Goal: Task Accomplishment & Management: Complete application form

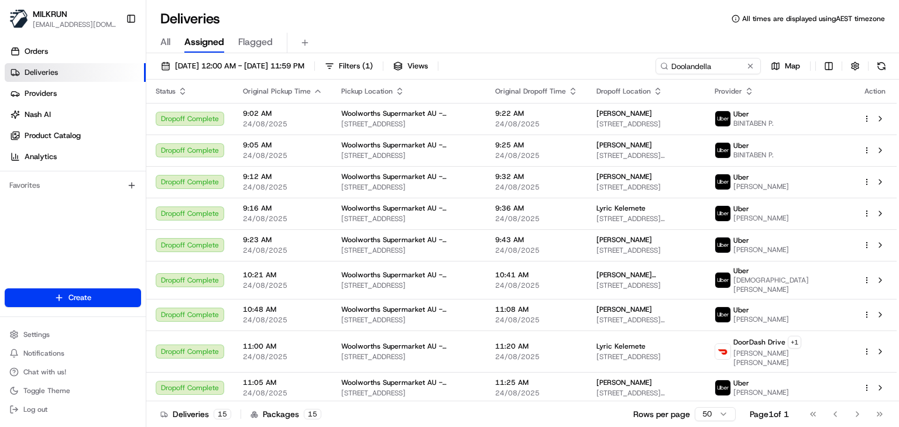
scroll to position [150, 0]
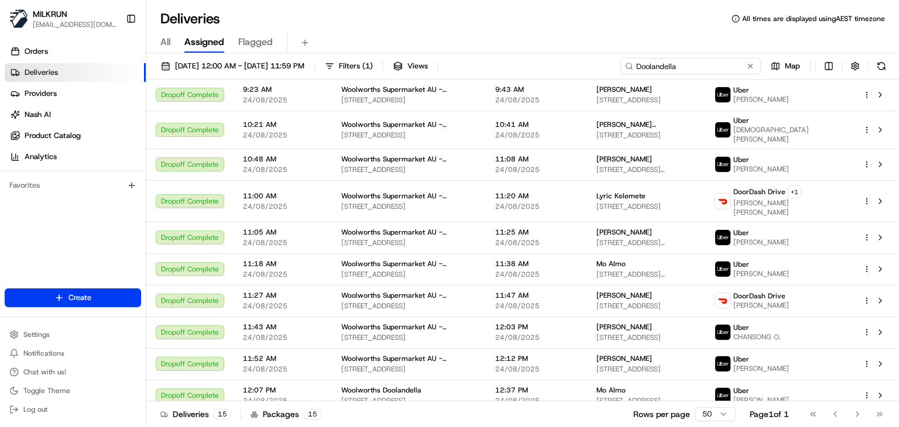
click at [728, 68] on input "Doolandella" at bounding box center [691, 66] width 141 height 16
paste input "Fairy Springs"
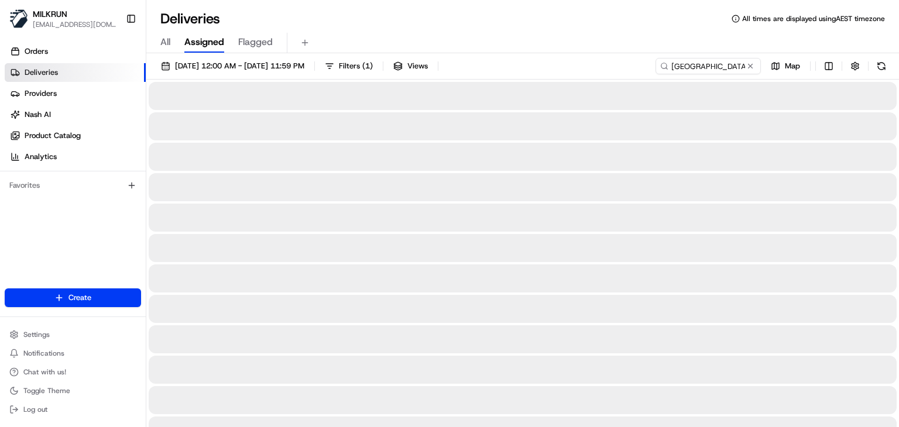
click at [567, 37] on div "All Assigned Flagged" at bounding box center [522, 43] width 753 height 20
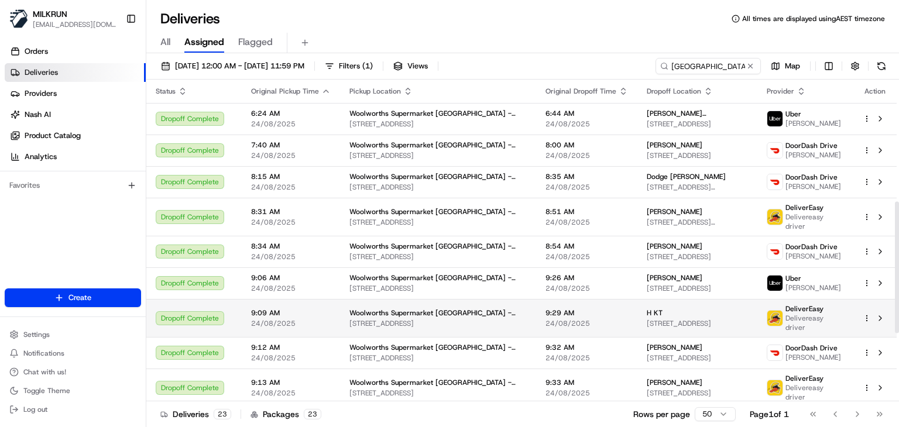
scroll to position [466, 0]
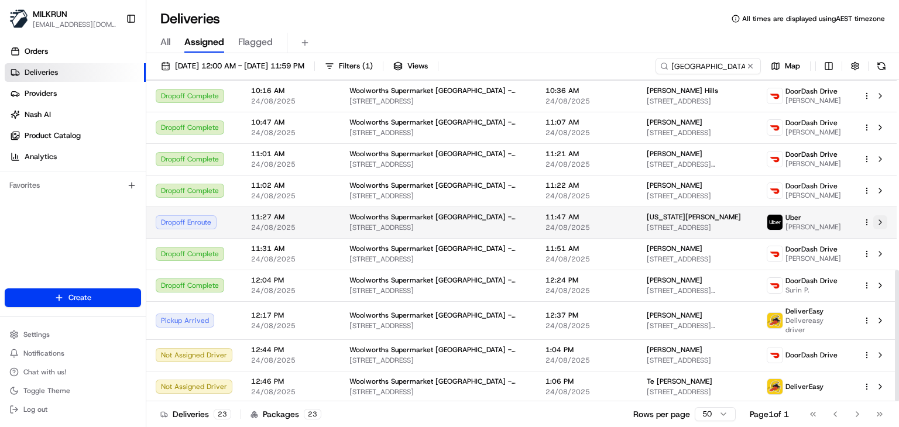
click at [882, 224] on button at bounding box center [880, 222] width 14 height 14
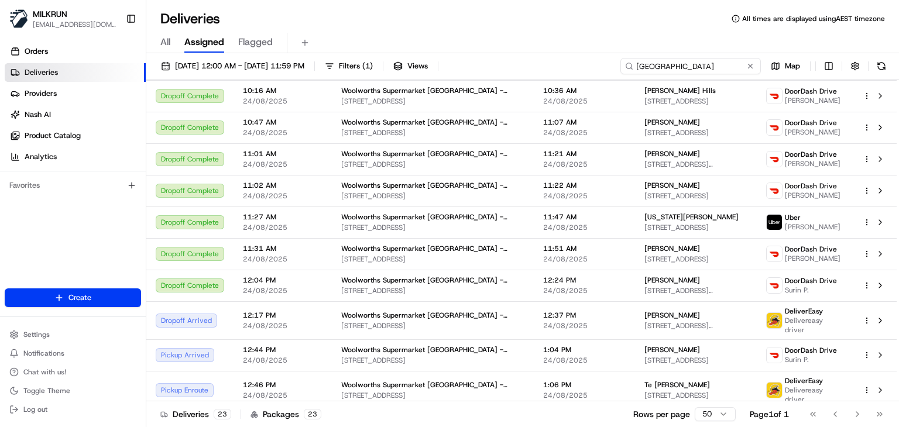
click at [714, 69] on input "Fairy Springs" at bounding box center [691, 66] width 141 height 16
paste input "Rode Road"
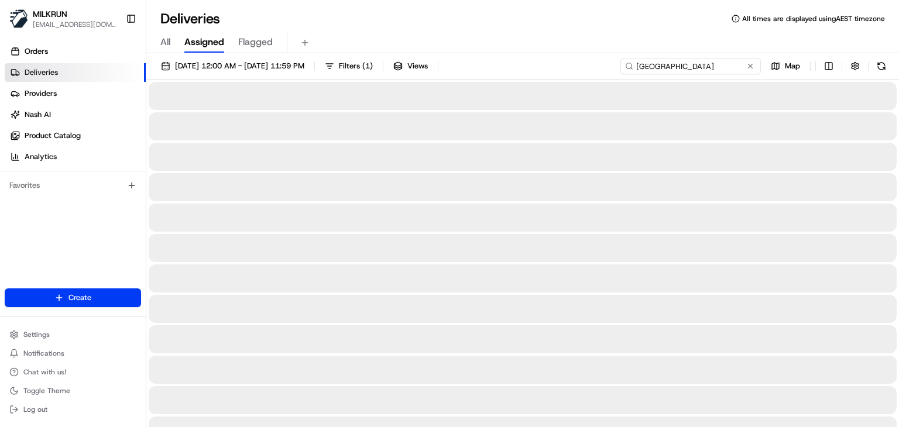
type input "Rode Road"
click at [607, 22] on div "Deliveries All times are displayed using AEST timezone" at bounding box center [522, 18] width 753 height 19
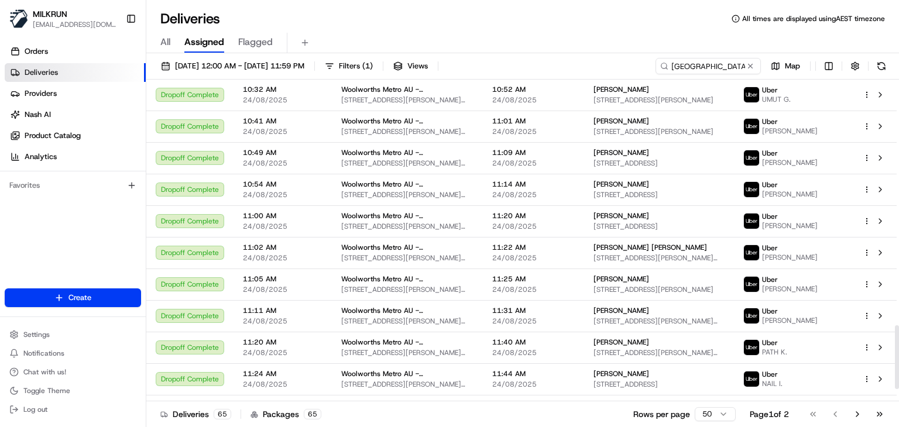
scroll to position [1301, 0]
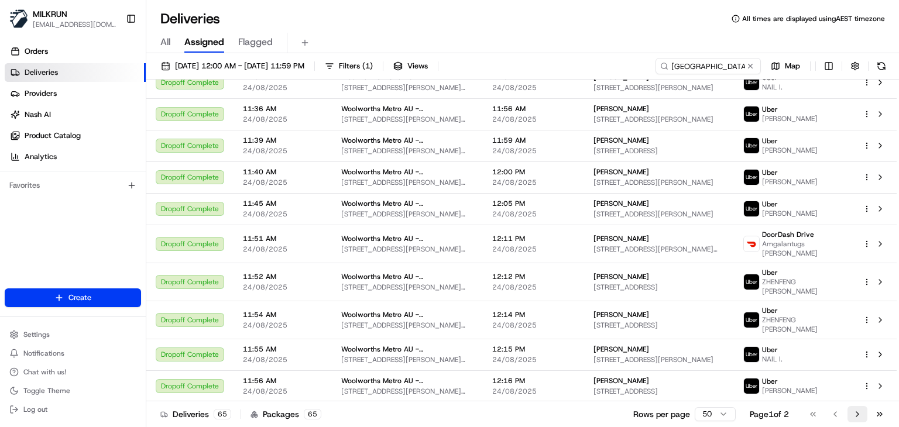
click at [860, 413] on button "Go to next page" at bounding box center [858, 414] width 20 height 16
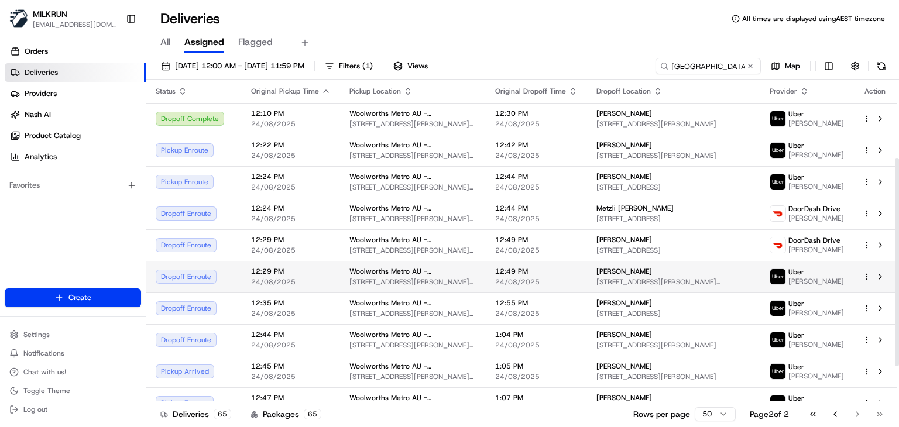
scroll to position [148, 0]
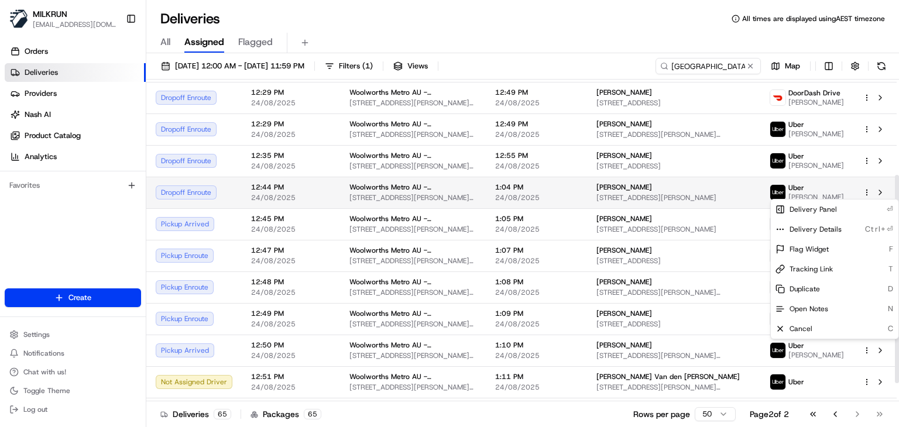
click at [865, 193] on html "MILKRUN ssubedi2@woolworths.com.au Toggle Sidebar Orders Deliveries Providers N…" at bounding box center [449, 213] width 899 height 427
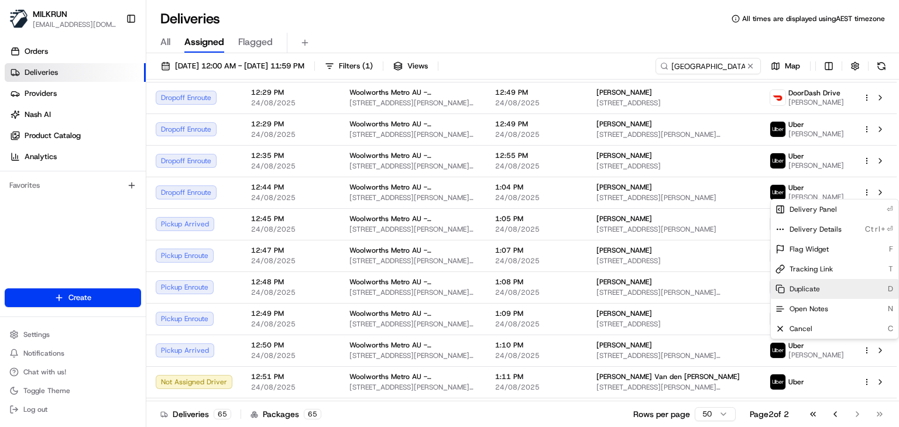
click at [814, 285] on span "Duplicate" at bounding box center [805, 289] width 30 height 9
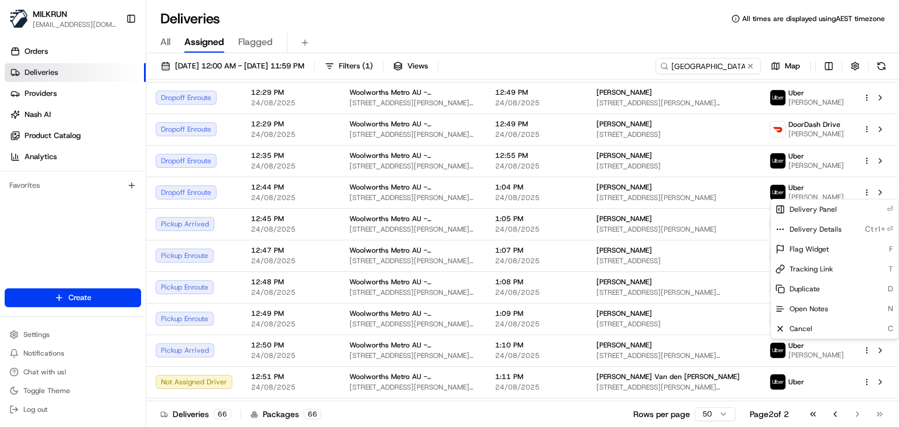
click at [444, 19] on html "MILKRUN ssubedi2@woolworths.com.au Toggle Sidebar Orders Deliveries Providers N…" at bounding box center [449, 213] width 899 height 427
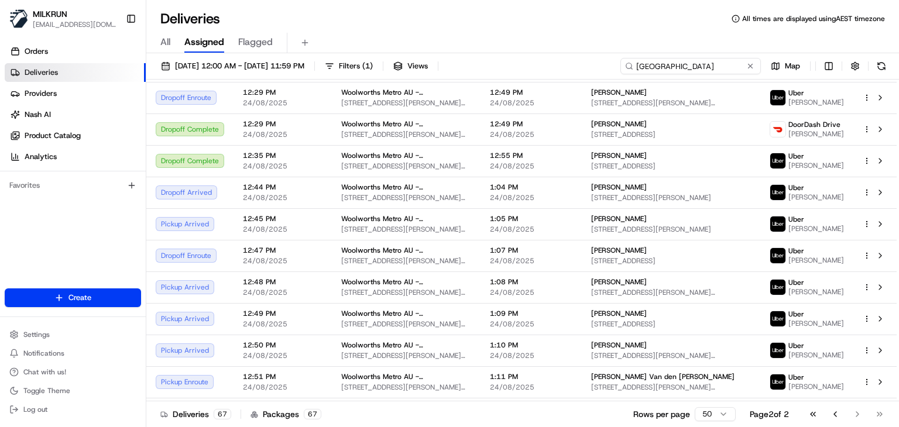
click at [739, 68] on input "Rode Road" at bounding box center [691, 66] width 141 height 16
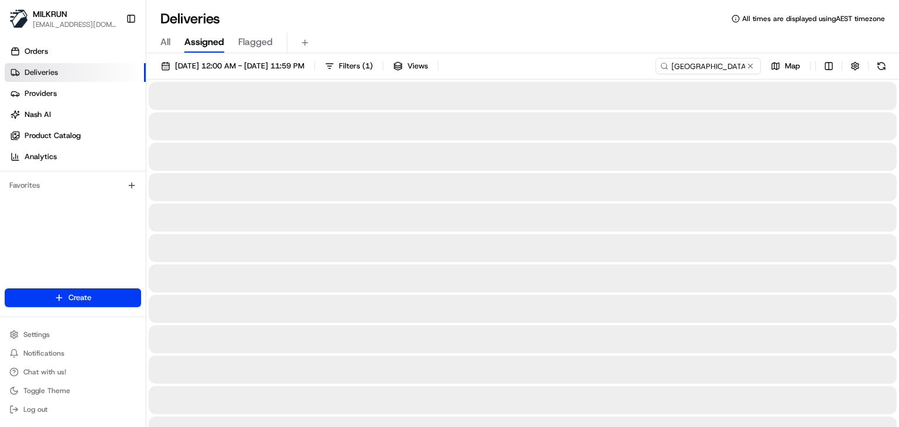
click at [625, 36] on div "All Assigned Flagged" at bounding box center [522, 43] width 753 height 20
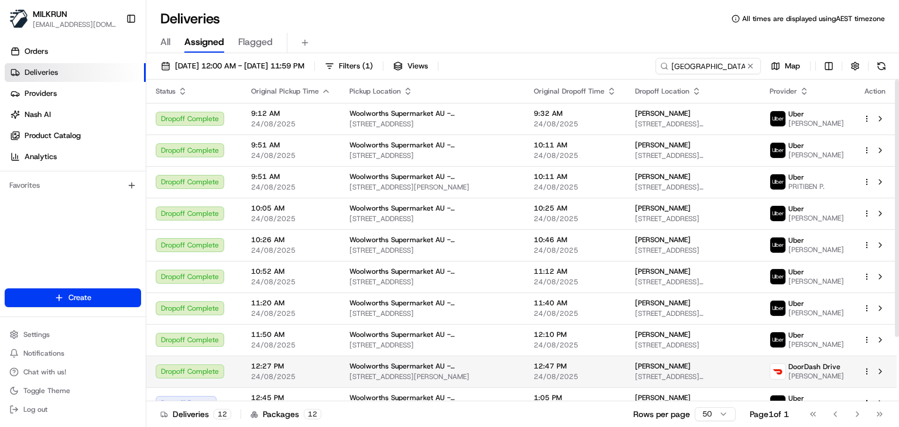
scroll to position [81, 0]
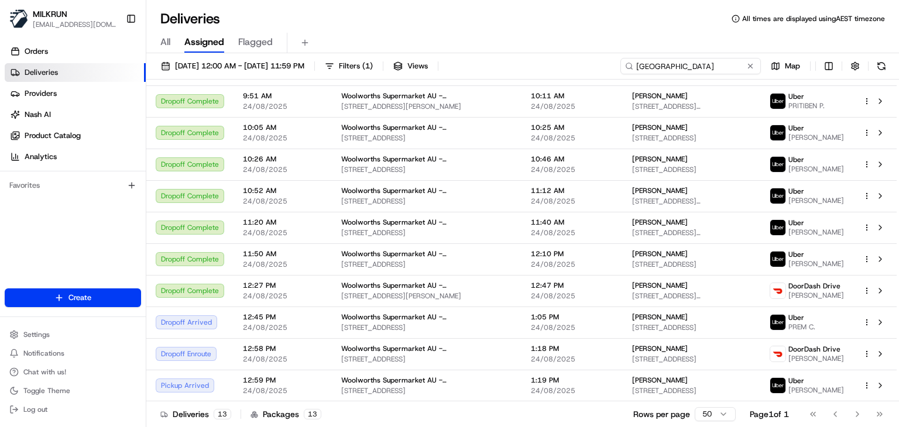
click at [727, 67] on input "Campbelltown" at bounding box center [691, 66] width 141 height 16
paste input "Newtown"
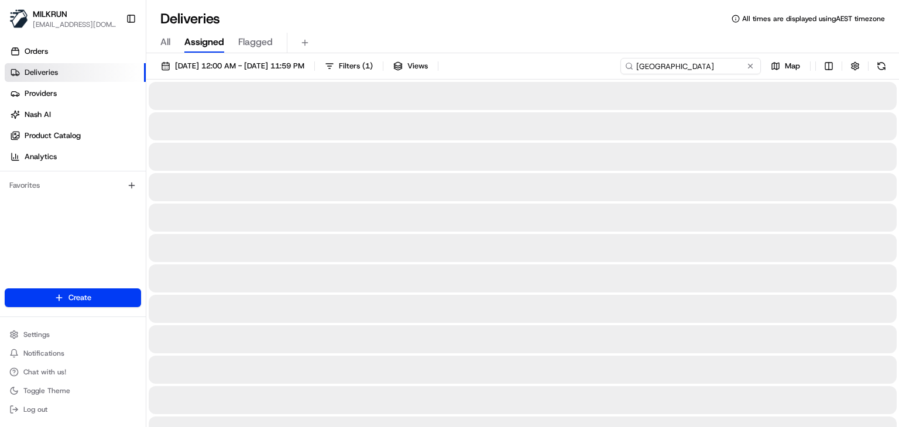
type input "Newtown"
click at [589, 33] on div "All Assigned Flagged" at bounding box center [522, 43] width 753 height 20
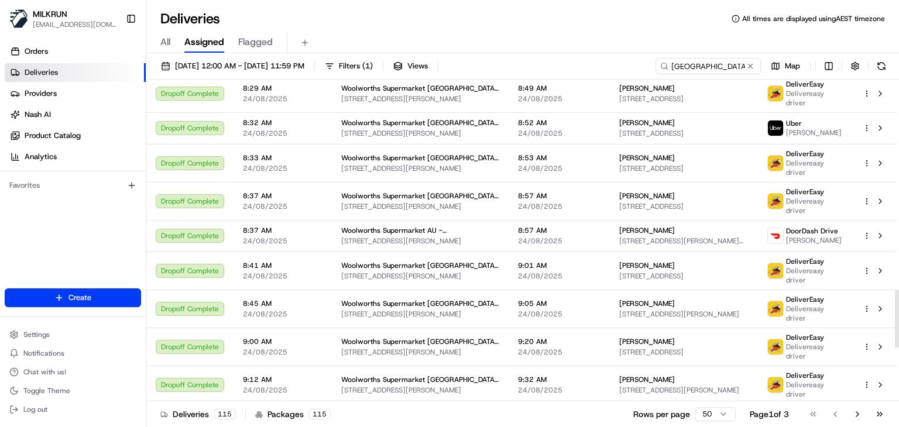
scroll to position [1440, 0]
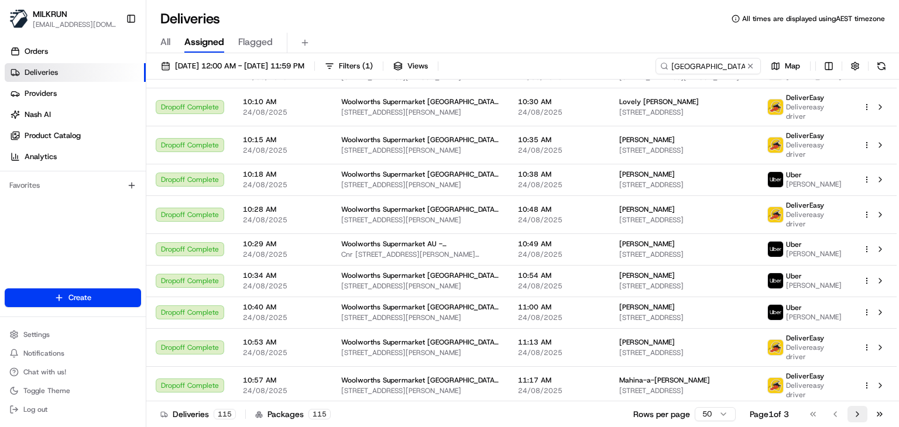
click at [857, 417] on button "Go to next page" at bounding box center [858, 414] width 20 height 16
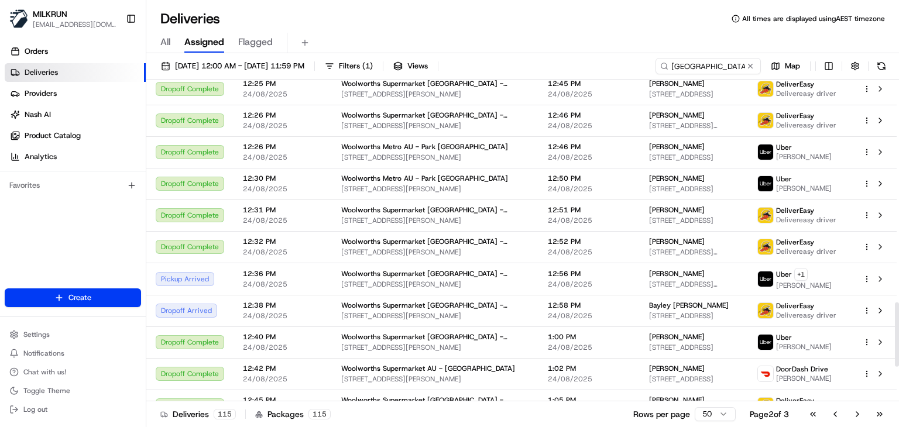
scroll to position [1111, 0]
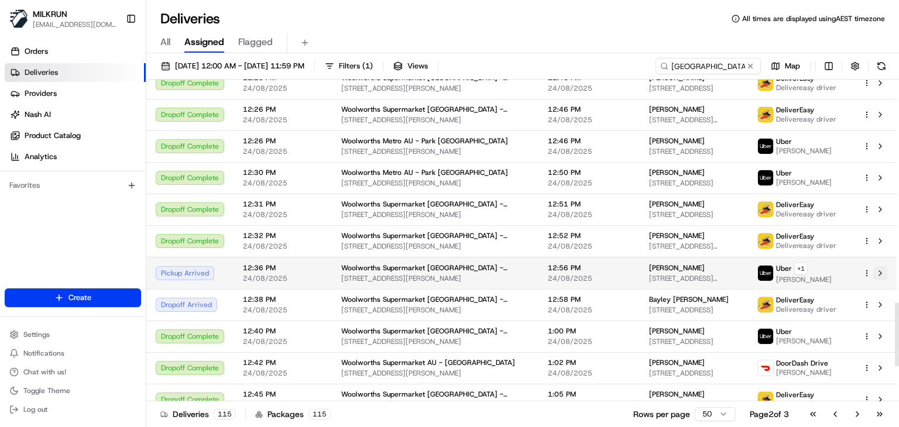
click at [879, 273] on button at bounding box center [880, 273] width 14 height 14
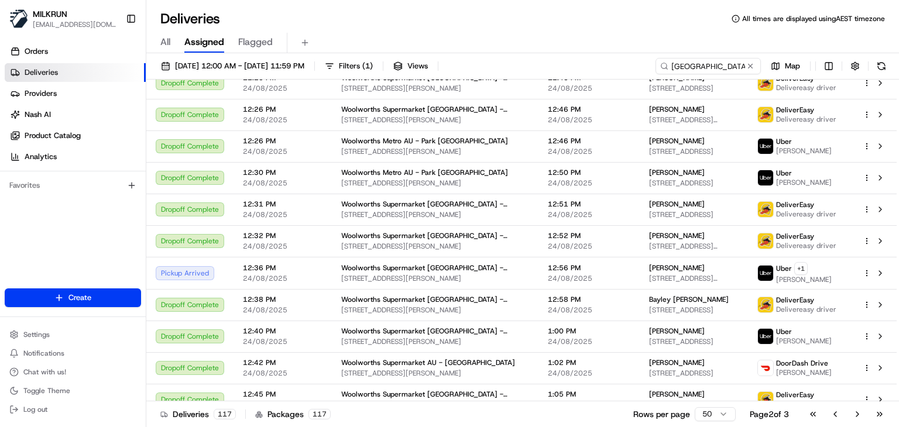
click at [432, 20] on div "Deliveries All times are displayed using AEST timezone" at bounding box center [522, 18] width 753 height 19
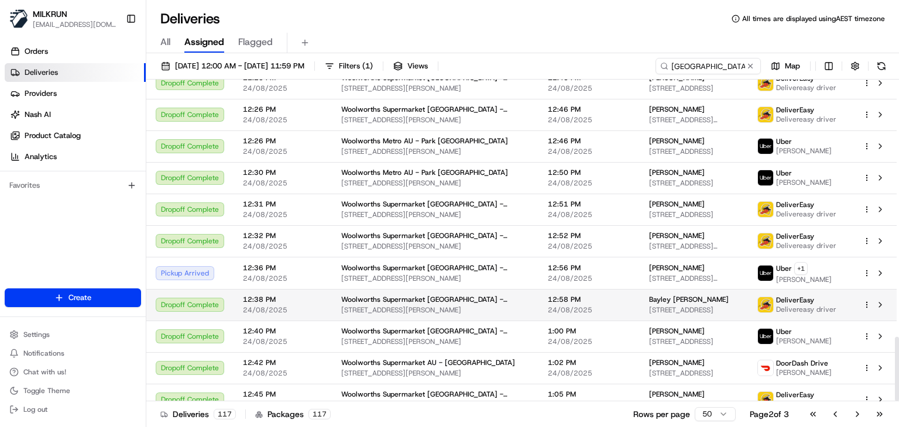
scroll to position [1283, 0]
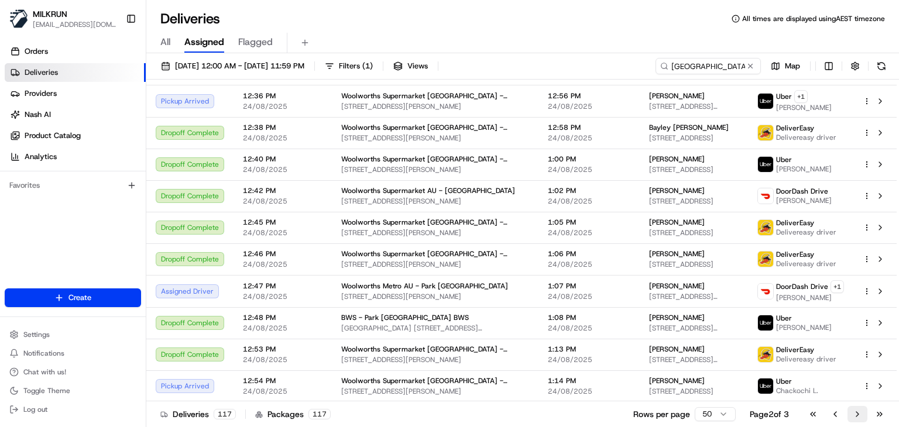
click at [862, 416] on button "Go to next page" at bounding box center [858, 414] width 20 height 16
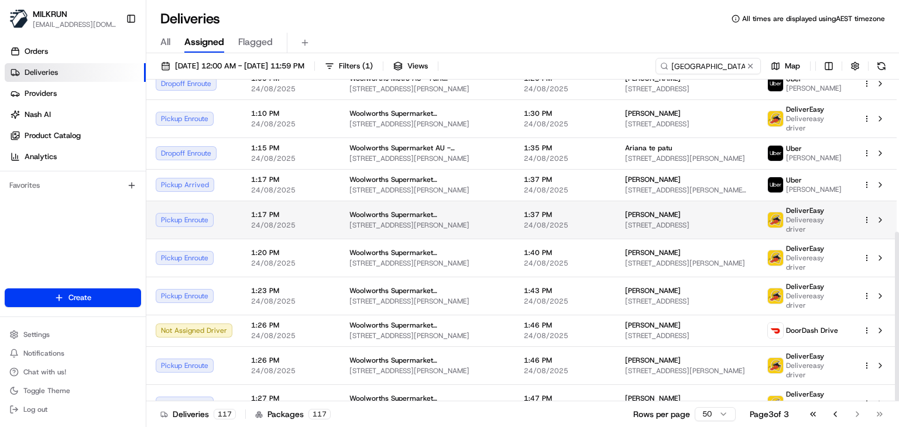
scroll to position [289, 0]
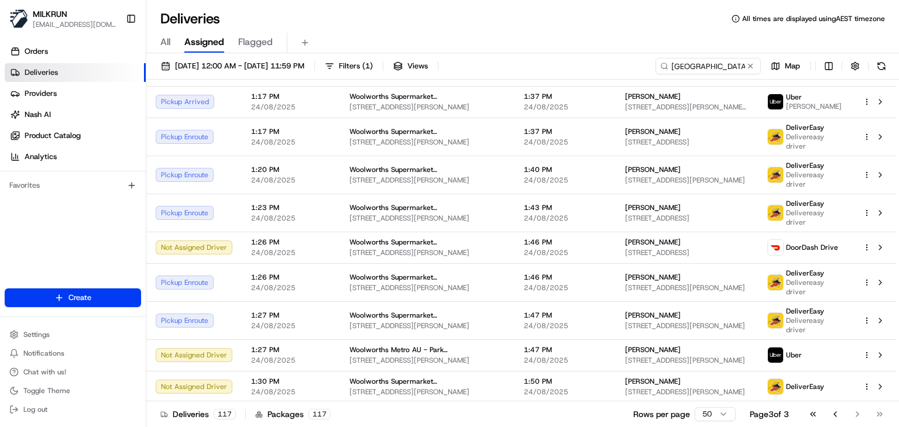
click at [855, 412] on div "Go to first page Go to previous page Go to next page Go to last page" at bounding box center [846, 414] width 87 height 16
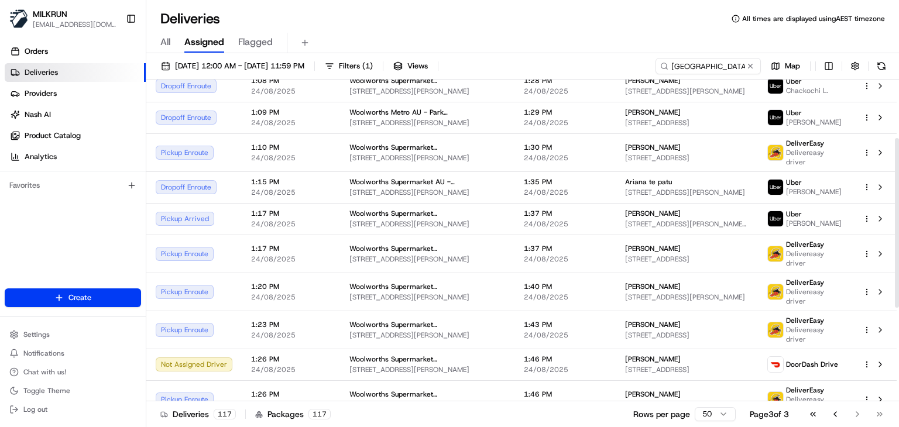
scroll to position [0, 0]
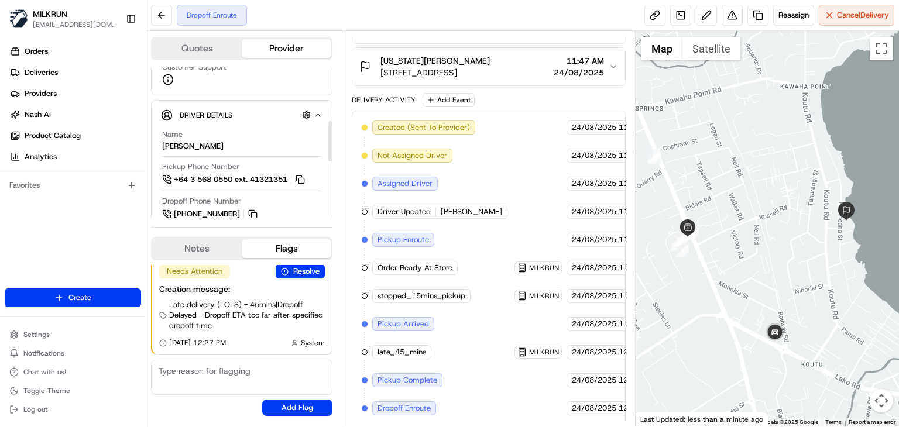
scroll to position [198, 0]
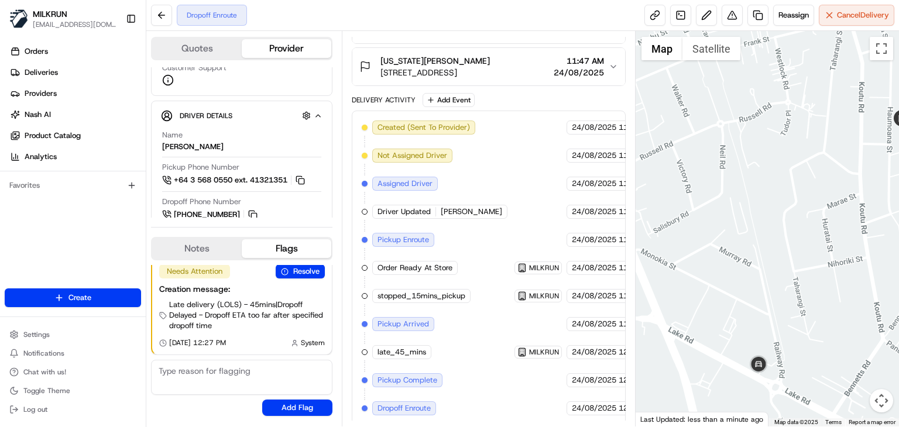
drag, startPoint x: 792, startPoint y: 313, endPoint x: 773, endPoint y: 228, distance: 86.9
click at [773, 228] on div at bounding box center [767, 229] width 263 height 396
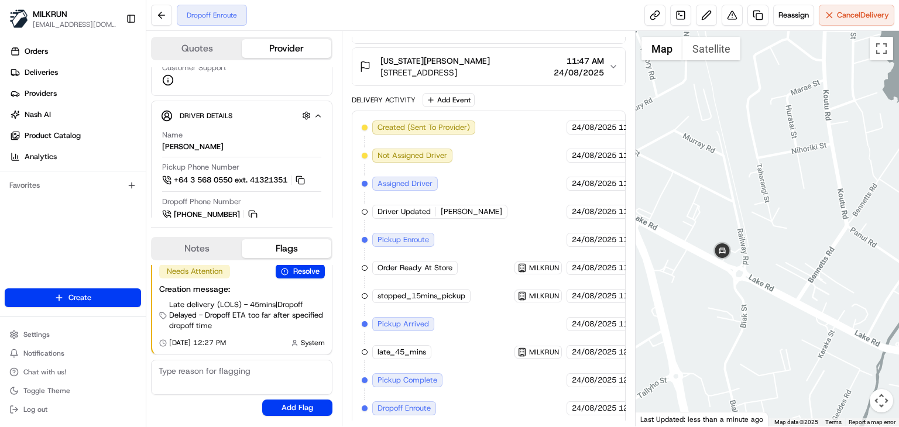
drag, startPoint x: 768, startPoint y: 263, endPoint x: 775, endPoint y: 271, distance: 10.8
click at [775, 271] on div at bounding box center [767, 229] width 263 height 396
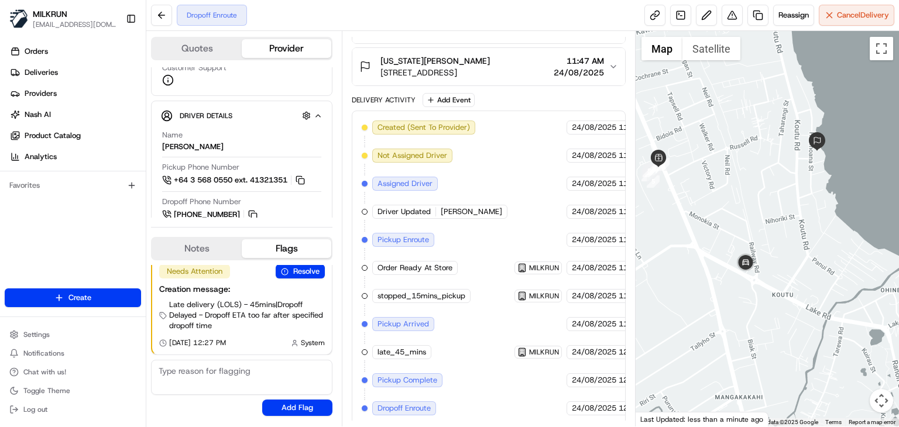
drag, startPoint x: 707, startPoint y: 297, endPoint x: 690, endPoint y: 296, distance: 17.0
click at [690, 296] on div at bounding box center [767, 229] width 263 height 396
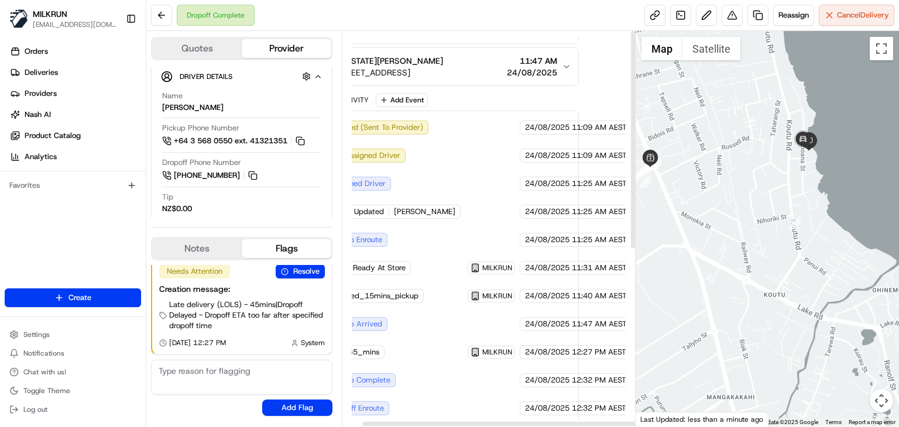
scroll to position [0, 23]
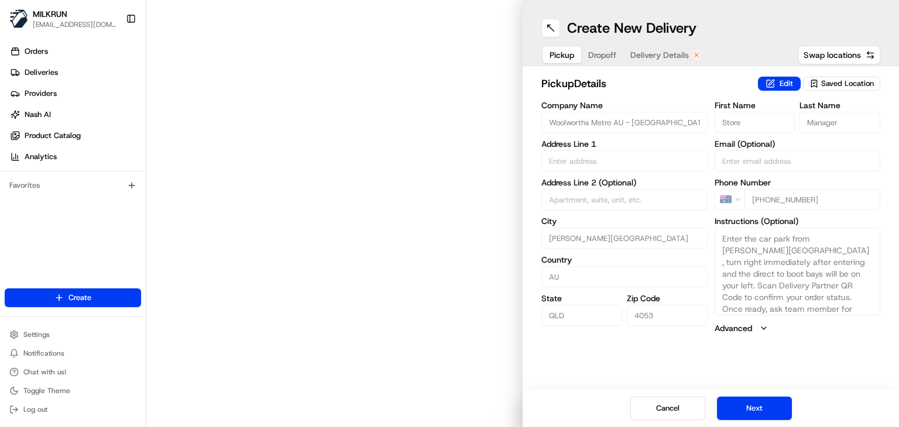
type input "261 Appleby Rd"
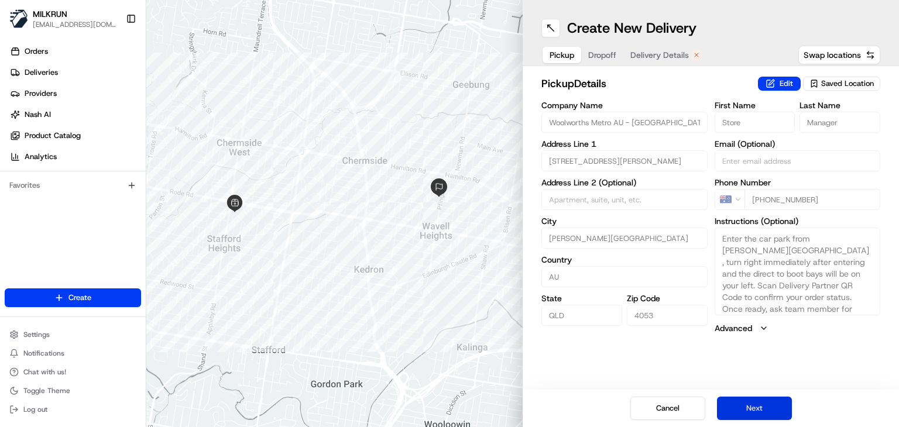
click at [769, 410] on button "Next" at bounding box center [754, 408] width 75 height 23
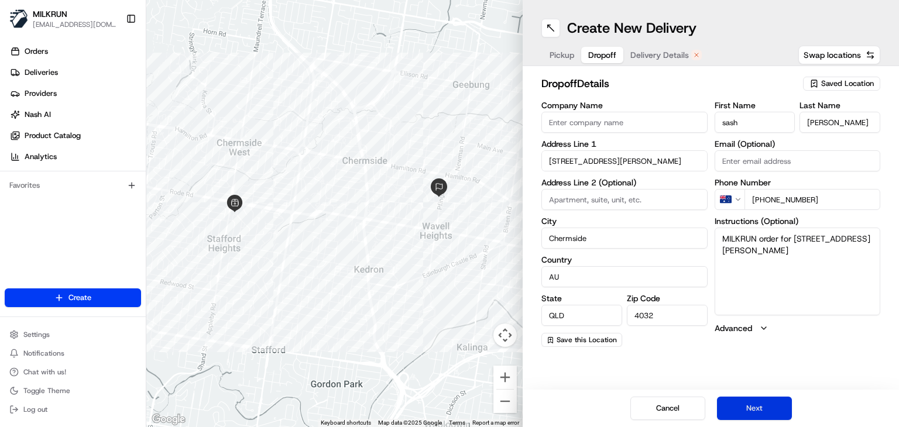
click at [769, 410] on button "Next" at bounding box center [754, 408] width 75 height 23
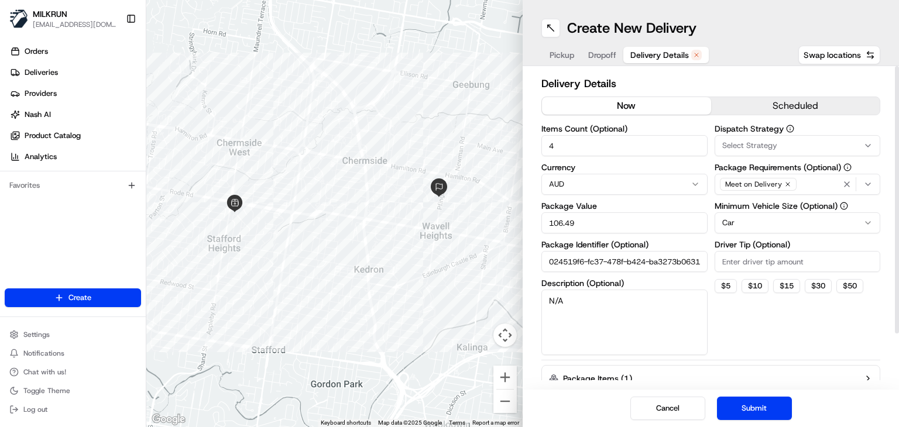
click at [634, 98] on button "now" at bounding box center [626, 106] width 169 height 18
click at [751, 399] on button "Submit" at bounding box center [754, 408] width 75 height 23
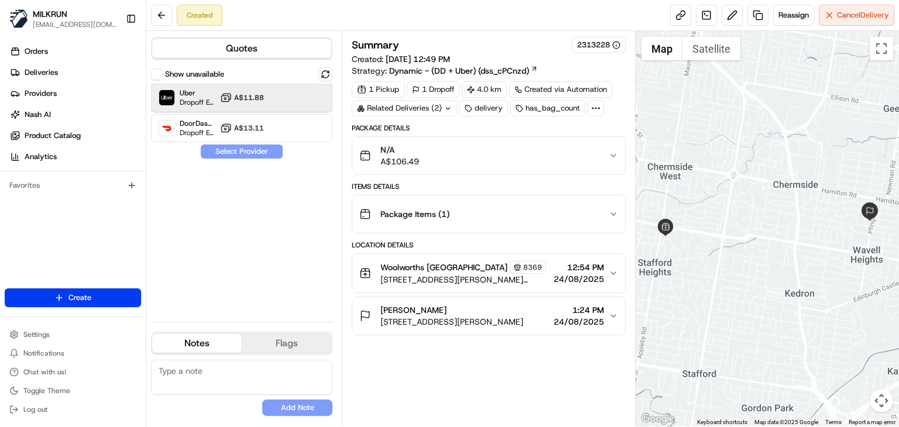
click at [311, 90] on div "Uber Dropoff ETA 35 minutes A$11.88" at bounding box center [241, 98] width 181 height 28
click at [257, 150] on button "Assign Provider" at bounding box center [241, 152] width 83 height 14
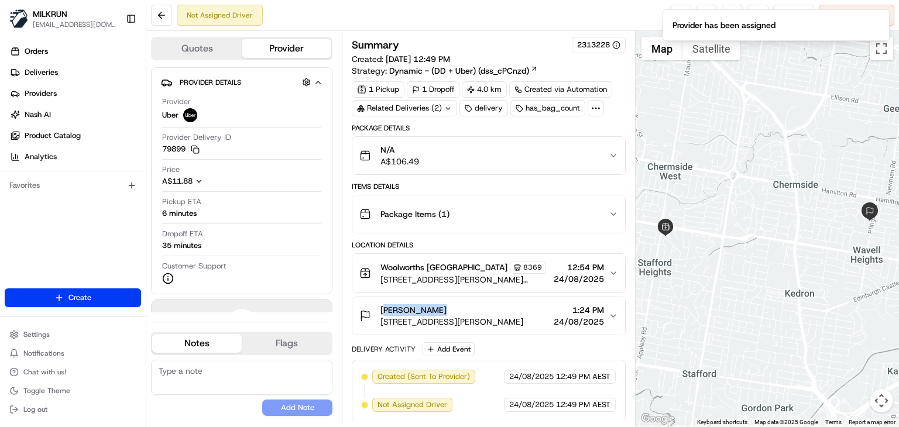
drag, startPoint x: 438, startPoint y: 310, endPoint x: 373, endPoint y: 305, distance: 65.2
click at [373, 305] on div "sash Govinda 10 Miller St, Chermside QLD 4032, Australia" at bounding box center [441, 315] width 164 height 23
copy span "sash Govinda"
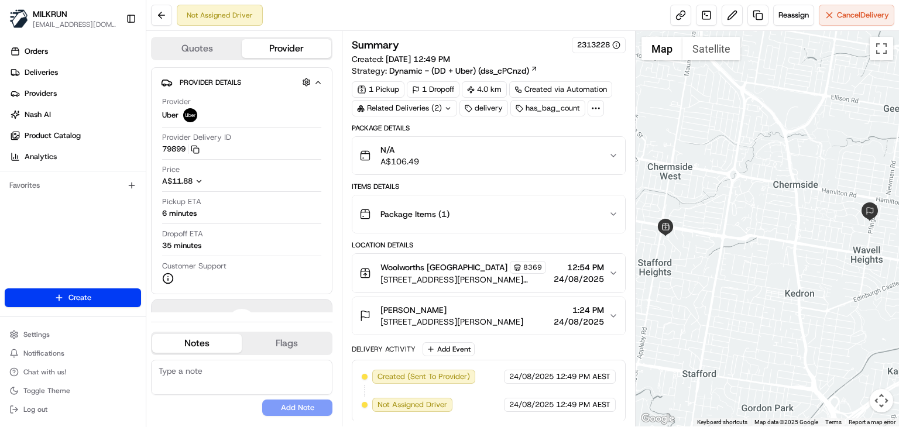
click at [609, 317] on icon "button" at bounding box center [613, 315] width 9 height 9
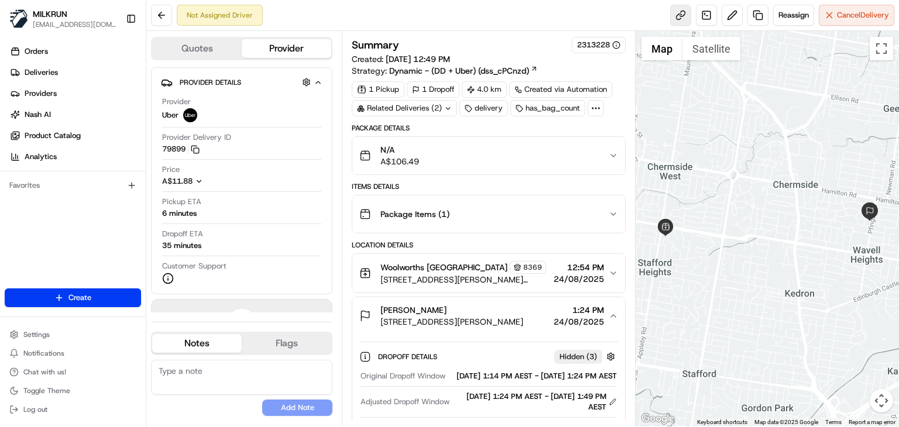
click at [680, 13] on link at bounding box center [680, 15] width 21 height 21
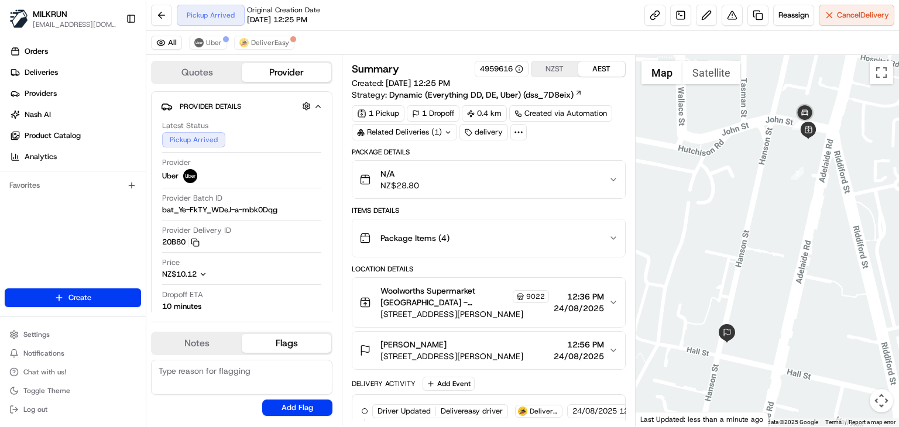
scroll to position [396, 0]
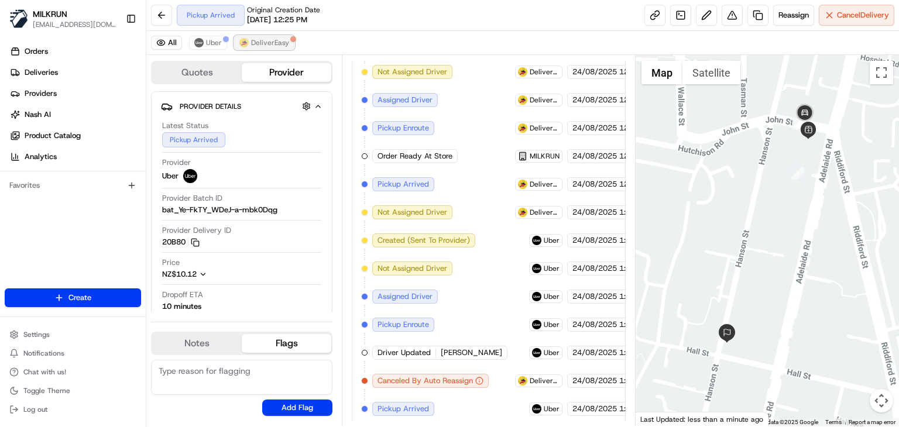
click at [262, 46] on span "DeliverEasy" at bounding box center [270, 42] width 38 height 9
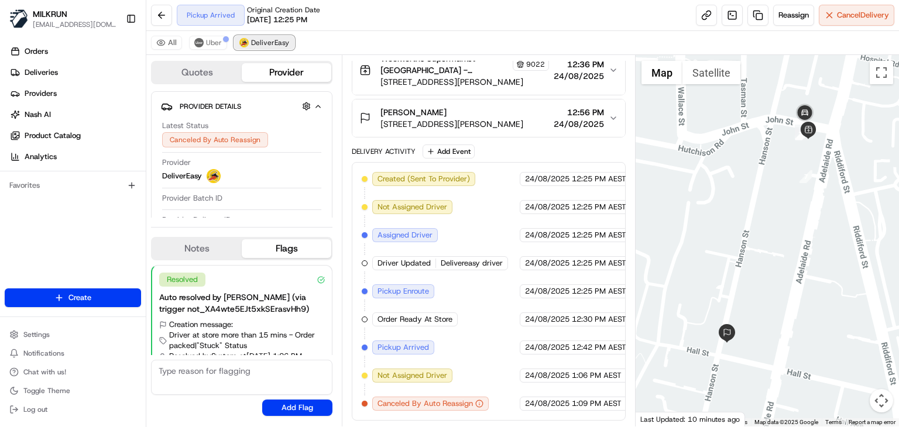
scroll to position [229, 0]
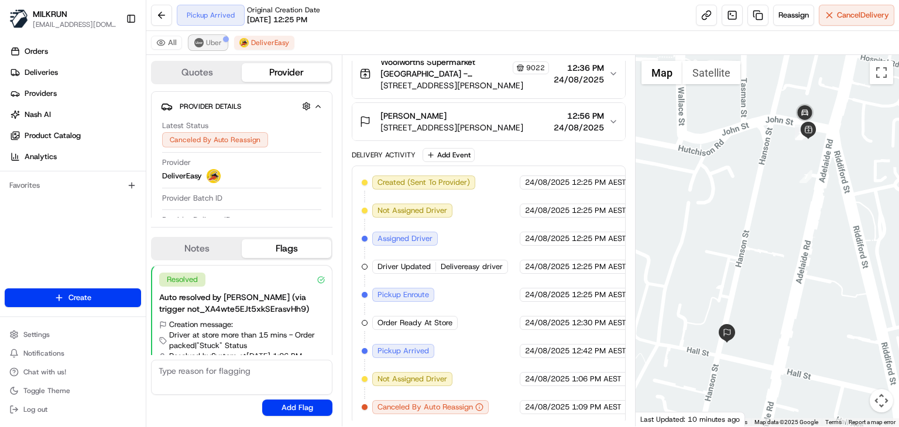
click at [217, 44] on span "Uber" at bounding box center [214, 42] width 16 height 9
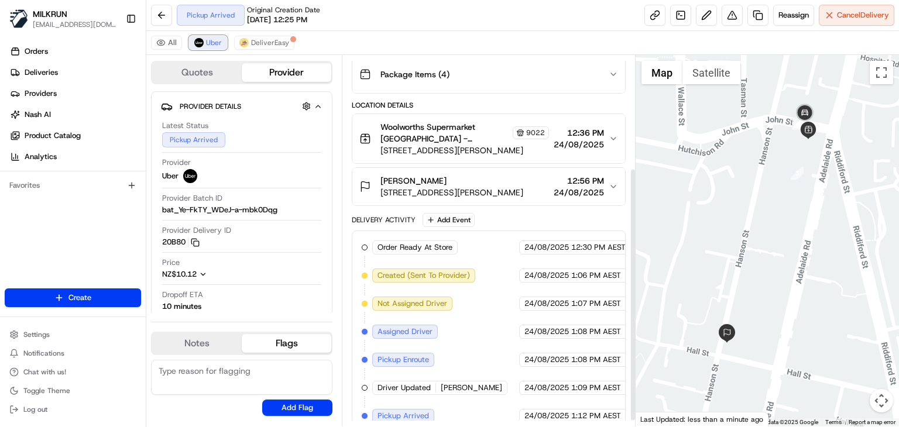
scroll to position [164, 0]
drag, startPoint x: 440, startPoint y: 176, endPoint x: 382, endPoint y: 177, distance: 57.4
click at [382, 177] on div "Daniel Pallesen" at bounding box center [452, 181] width 143 height 12
copy span "Daniel Pallesen"
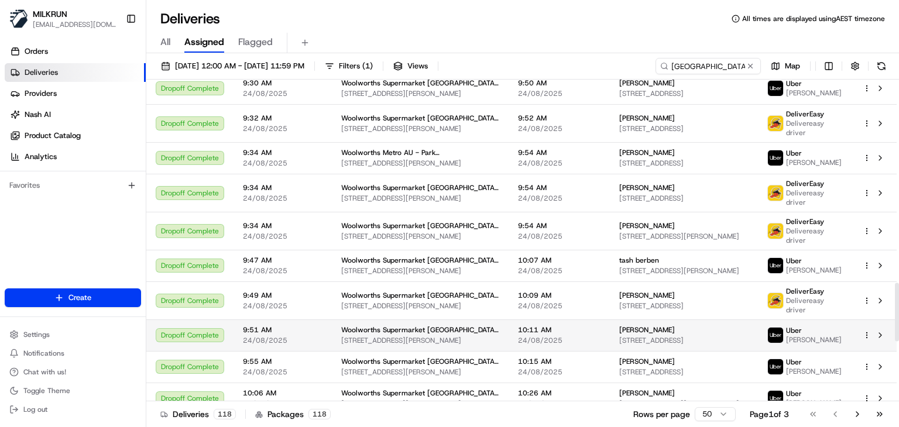
scroll to position [1440, 0]
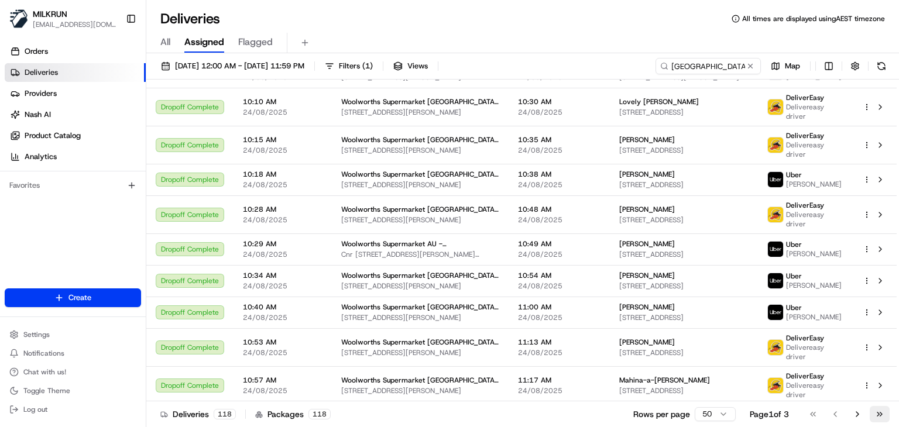
click at [881, 412] on button "Go to last page" at bounding box center [880, 414] width 20 height 16
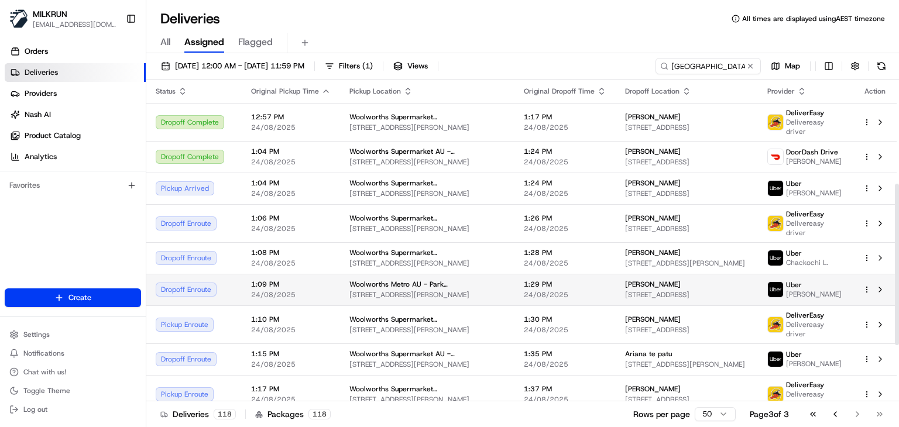
scroll to position [321, 0]
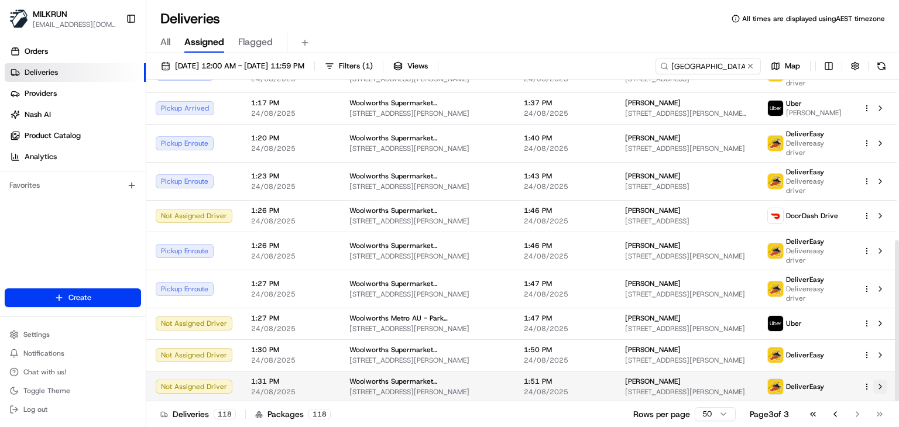
click at [881, 386] on button at bounding box center [880, 387] width 14 height 14
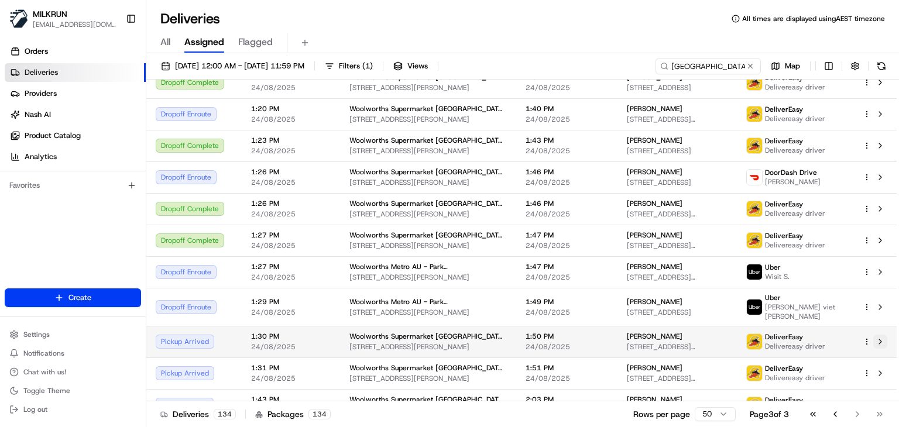
scroll to position [302, 0]
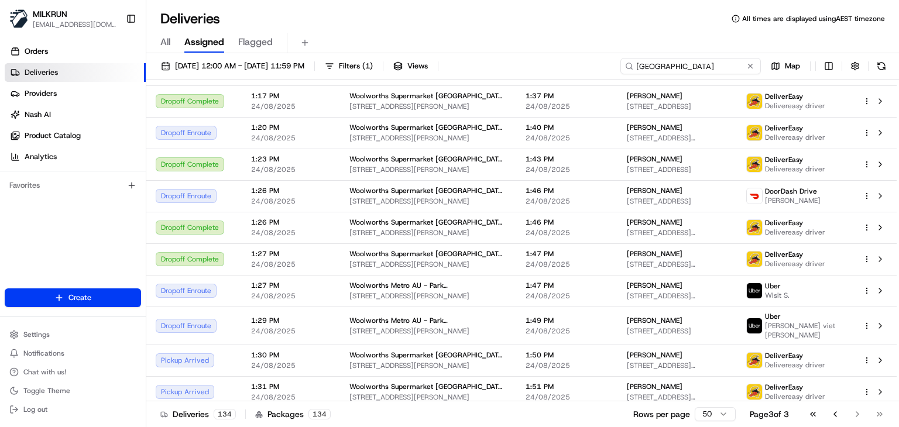
click at [720, 59] on input "[GEOGRAPHIC_DATA]" at bounding box center [691, 66] width 141 height 16
click at [720, 59] on input "Newtown" at bounding box center [691, 66] width 141 height 16
paste input "Keysborough"
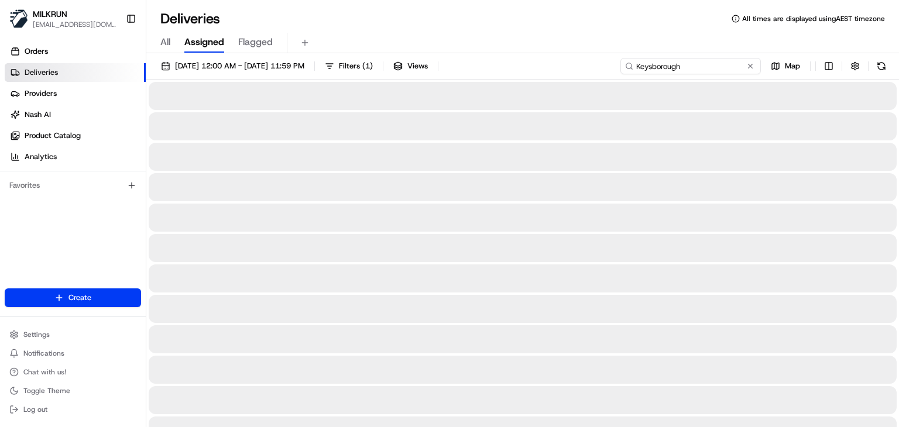
type input "Keysborough"
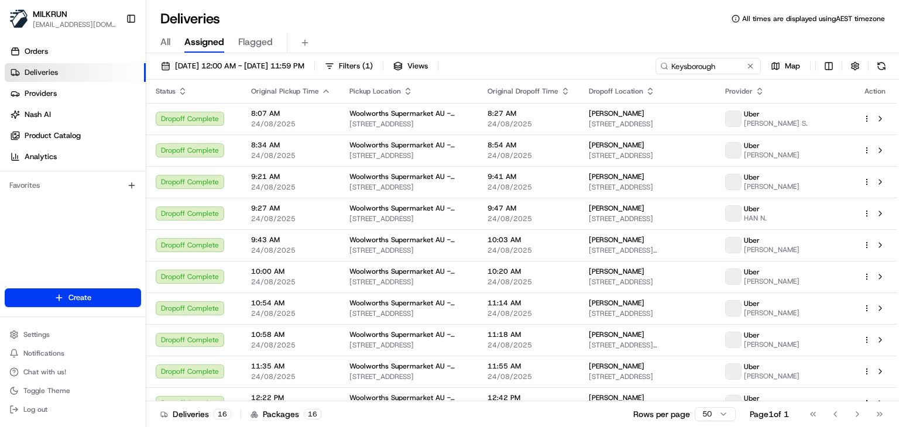
click at [544, 21] on div "Deliveries All times are displayed using AEST timezone" at bounding box center [522, 18] width 753 height 19
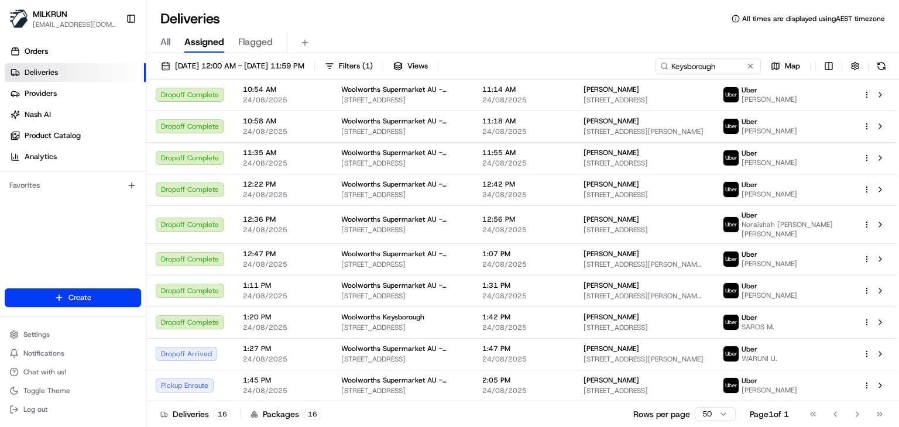
scroll to position [214, 0]
click at [511, 23] on div "Deliveries All times are displayed using AEST timezone" at bounding box center [522, 18] width 753 height 19
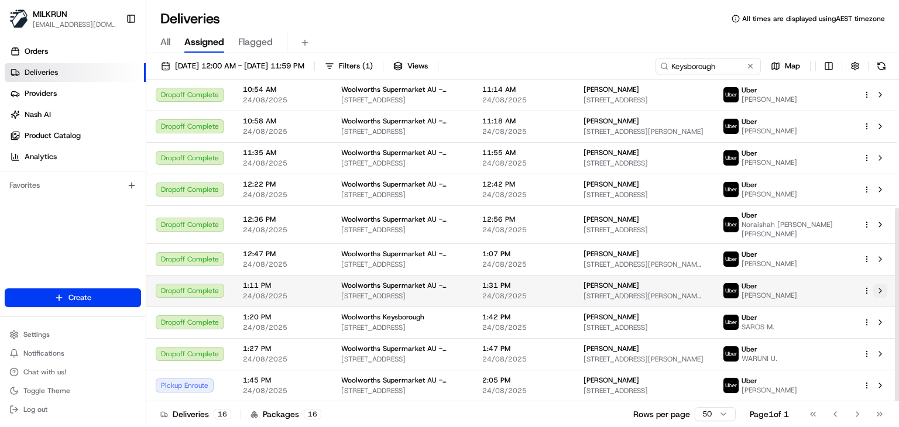
click at [881, 286] on button at bounding box center [880, 291] width 14 height 14
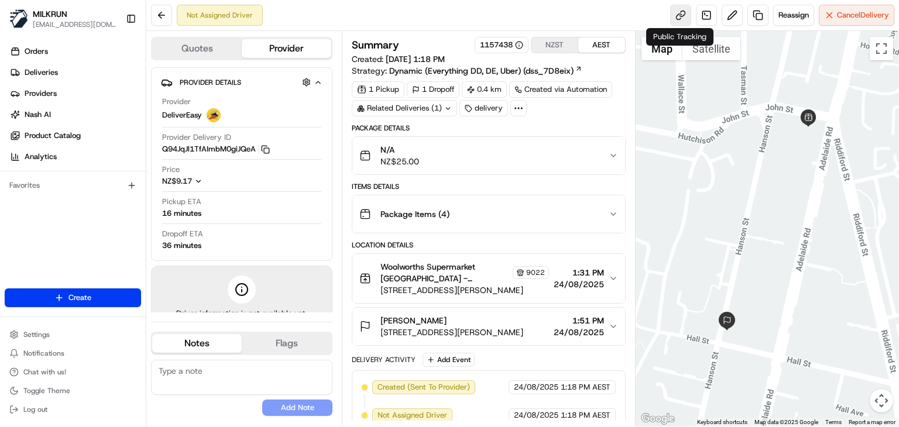
click at [677, 19] on link at bounding box center [680, 15] width 21 height 21
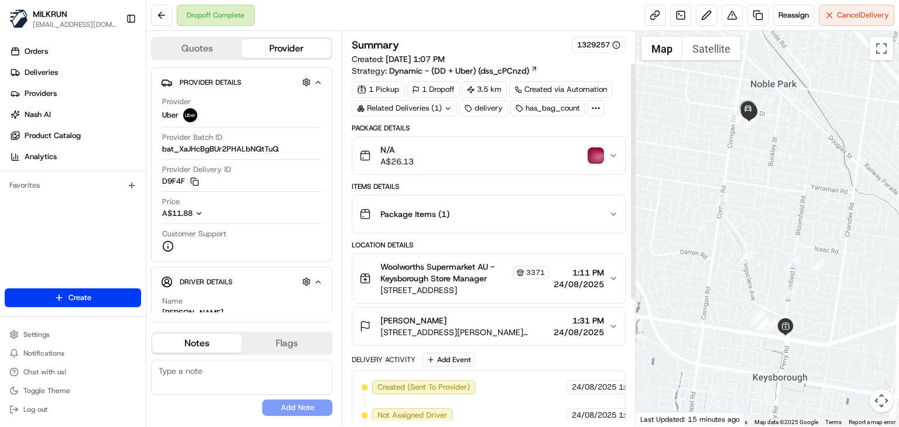
scroll to position [63, 0]
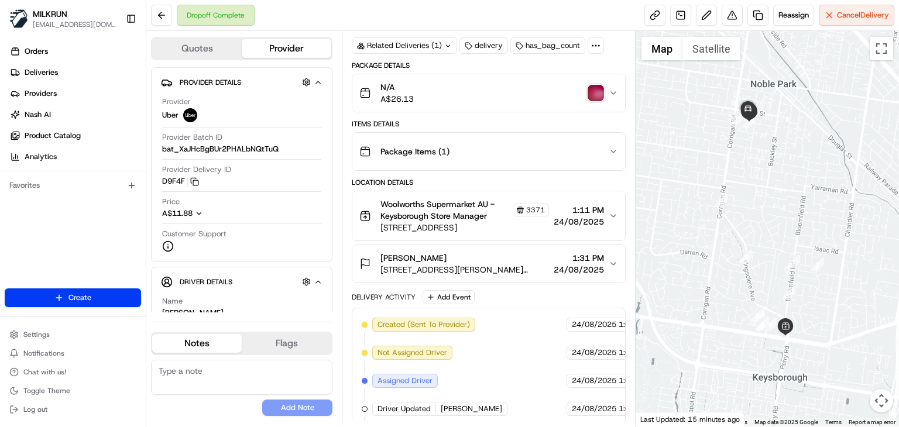
click at [614, 222] on button "Woolworths Supermarket AU - Keysborough Store Manager [STREET_ADDRESS] 1:11 PM …" at bounding box center [488, 215] width 273 height 49
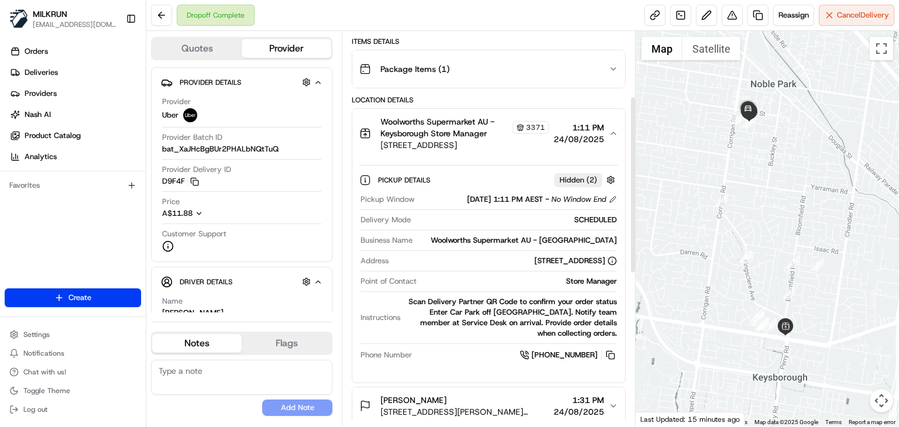
scroll to position [146, 0]
click at [611, 354] on button at bounding box center [610, 354] width 13 height 13
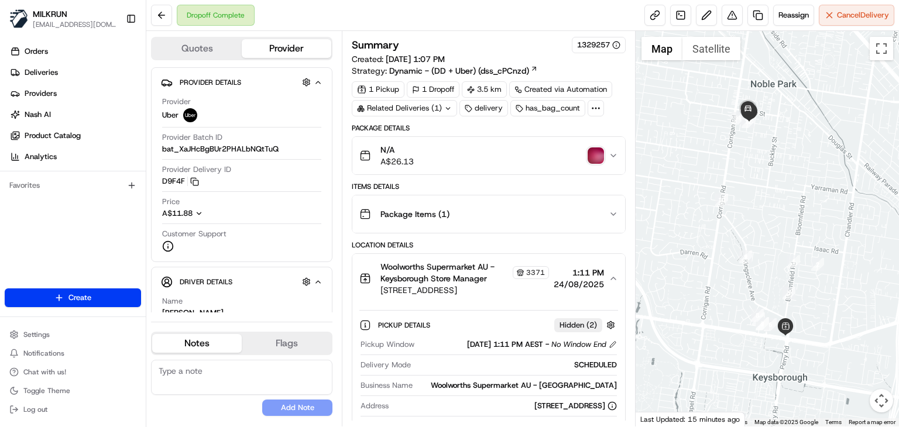
click at [598, 160] on img "button" at bounding box center [596, 156] width 16 height 16
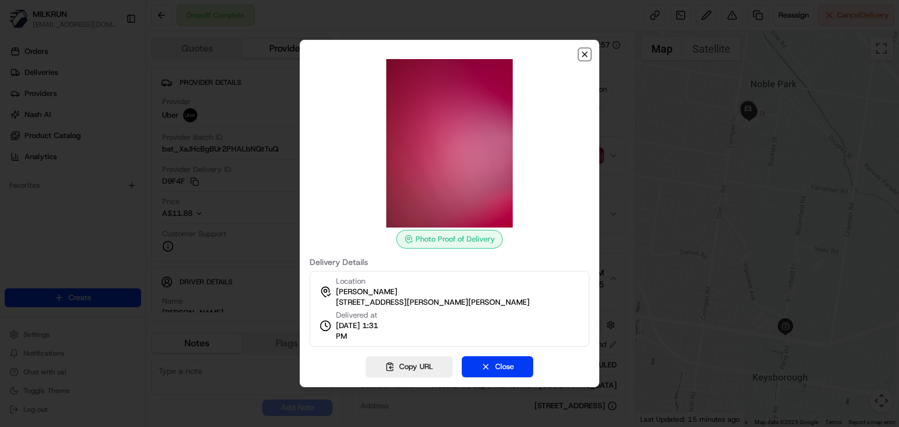
click at [588, 54] on icon "button" at bounding box center [584, 54] width 9 height 9
